Goal: Information Seeking & Learning: Understand process/instructions

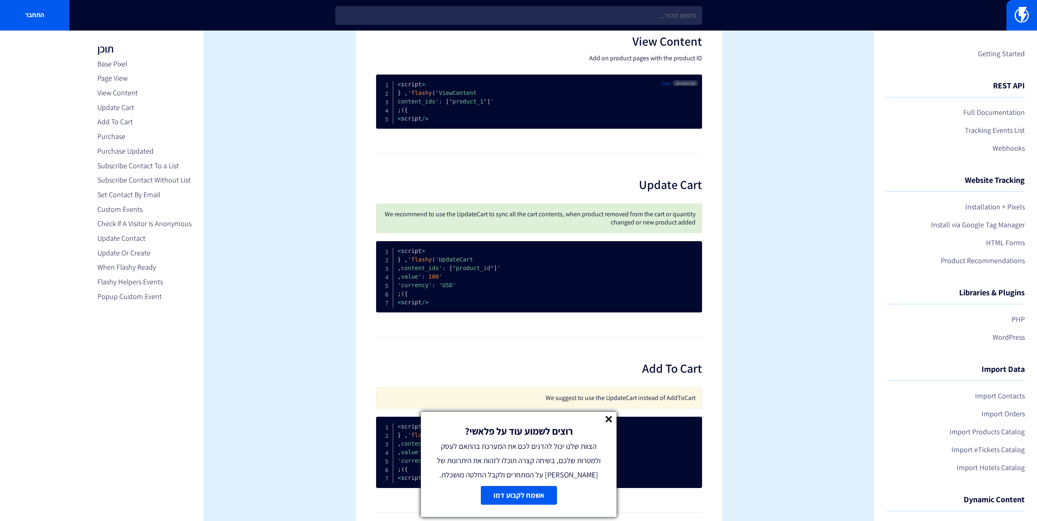
click at [417, 112] on pre "< script > flashy ( 'ViewContent' , { 'content_ids' : [ "product_1" ] } ) ; < /…" at bounding box center [539, 102] width 326 height 54
drag, startPoint x: 428, startPoint y: 125, endPoint x: 405, endPoint y: 131, distance: 23.7
click at [405, 129] on pre "< script > flashy ( 'ViewContent' , { 'content_ids' : [ "product_1" ] } ) ; < /…" at bounding box center [539, 102] width 326 height 54
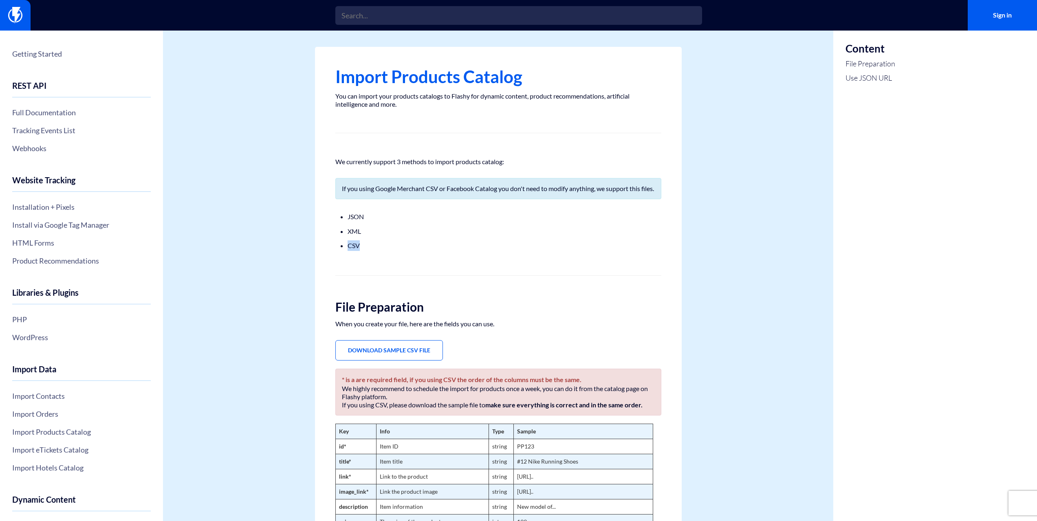
drag, startPoint x: 363, startPoint y: 256, endPoint x: 345, endPoint y: 250, distance: 18.4
click at [345, 250] on div "Import Products Catalog You can import your products catalogs to Flashy for dyn…" at bounding box center [498, 527] width 367 height 961
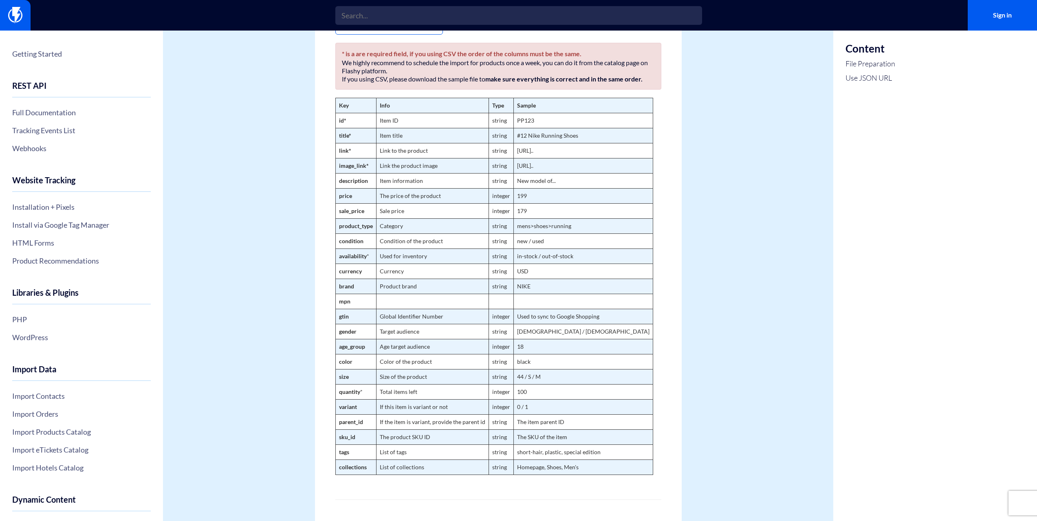
scroll to position [204, 0]
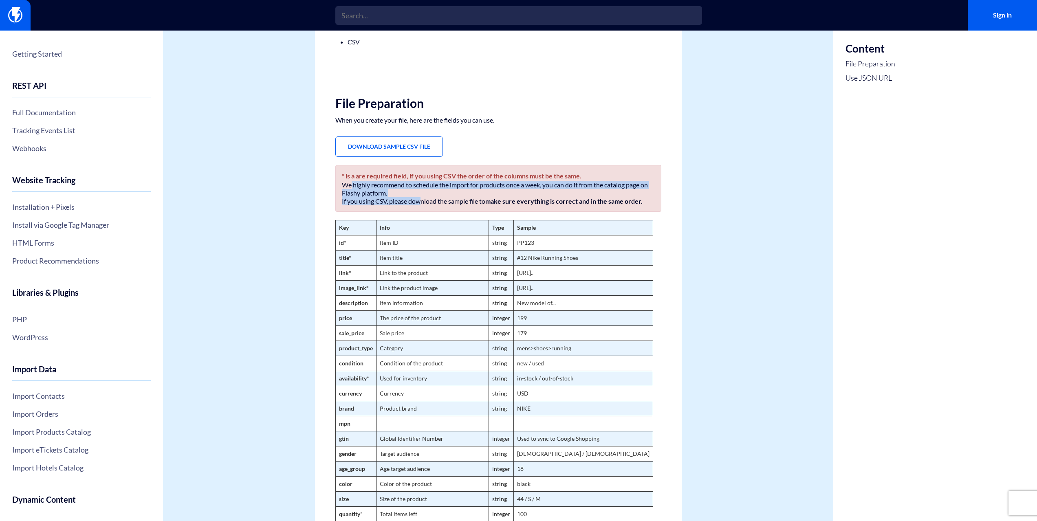
drag, startPoint x: 349, startPoint y: 193, endPoint x: 422, endPoint y: 215, distance: 76.4
click at [422, 212] on div "* is a are required field, if you using CSV the order of the columns must be th…" at bounding box center [498, 188] width 326 height 47
click at [430, 205] on p "If you using CSV, please download the sample file to make sure everything is co…" at bounding box center [498, 201] width 313 height 8
